Goal: Check status

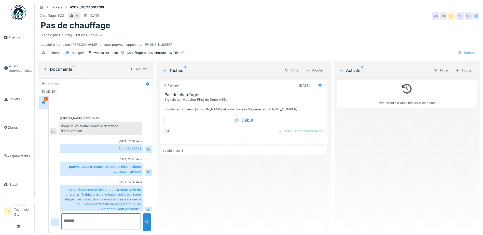
scroll to position [4, 0]
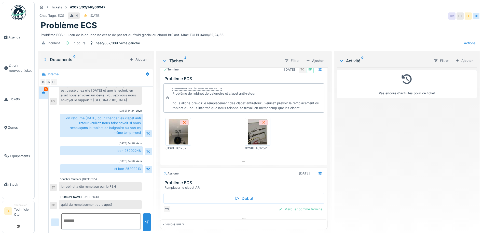
scroll to position [11, 0]
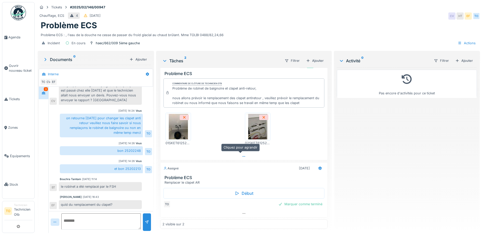
click at [242, 155] on icon at bounding box center [244, 156] width 4 height 3
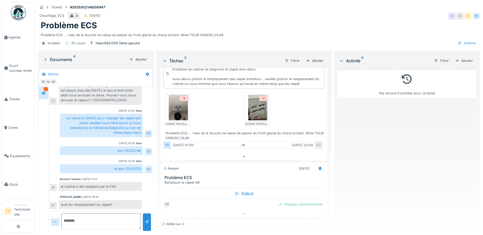
scroll to position [0, 0]
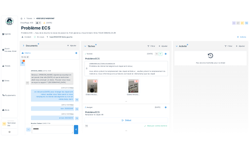
scroll to position [31, 0]
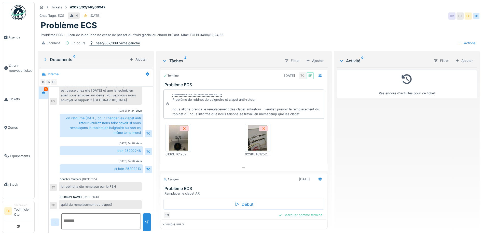
drag, startPoint x: 145, startPoint y: 44, endPoint x: 98, endPoint y: 43, distance: 46.1
click at [98, 43] on div "Incident En cours haec/662/009 5ème gauche Actions" at bounding box center [259, 42] width 442 height 11
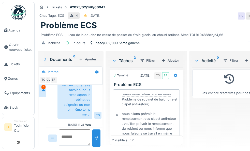
scroll to position [137, 0]
